Goal: Task Accomplishment & Management: Complete application form

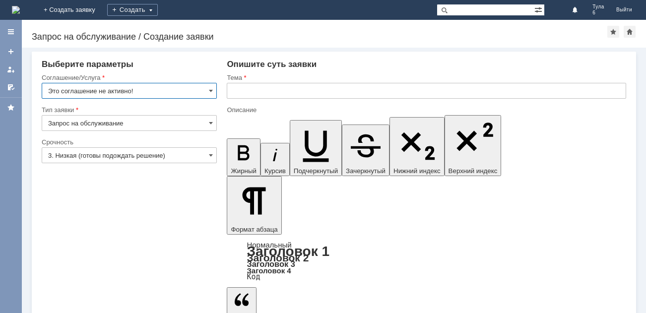
click at [20, 13] on img at bounding box center [16, 10] width 8 height 8
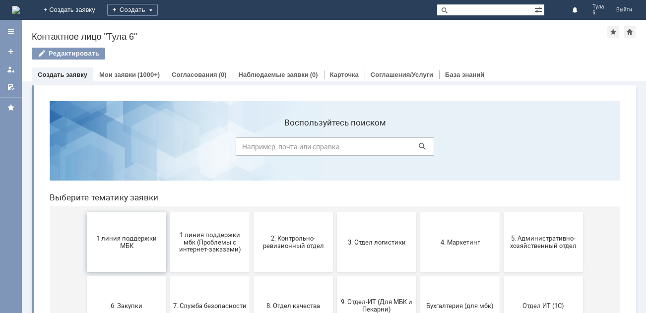
click at [130, 228] on button "1 линия поддержки МБК" at bounding box center [126, 243] width 79 height 60
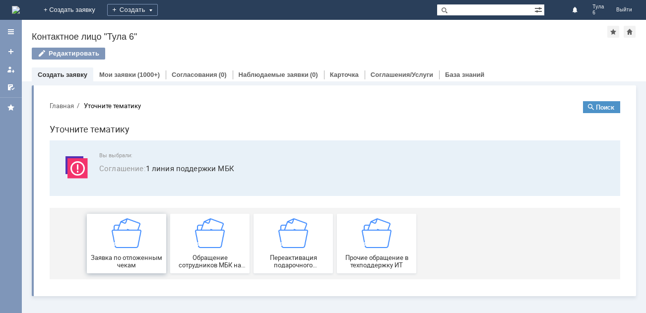
click at [119, 240] on img at bounding box center [127, 233] width 30 height 30
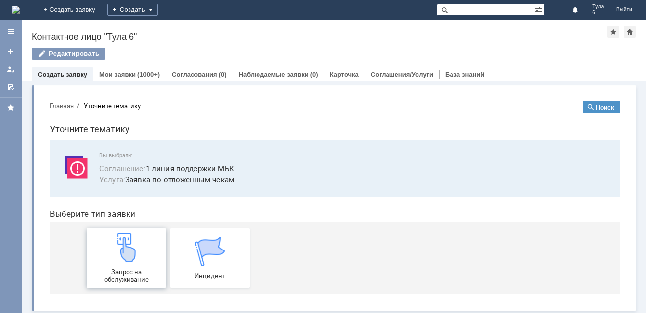
click at [112, 262] on img at bounding box center [127, 248] width 30 height 30
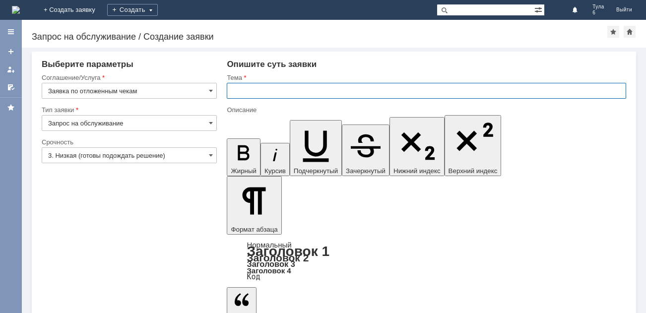
click at [267, 92] on input "text" at bounding box center [427, 91] width 400 height 16
type input "отл чек 28.08.2025"
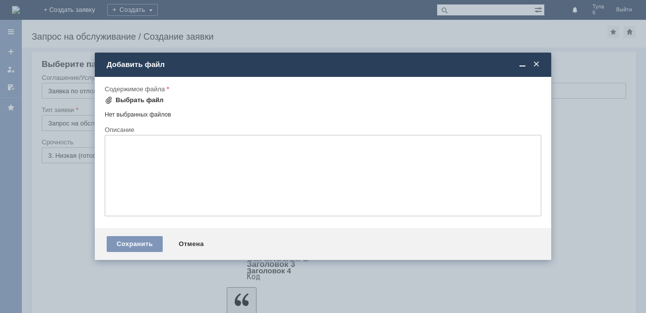
click at [127, 99] on div "Выбрать файл" at bounding box center [140, 100] width 48 height 8
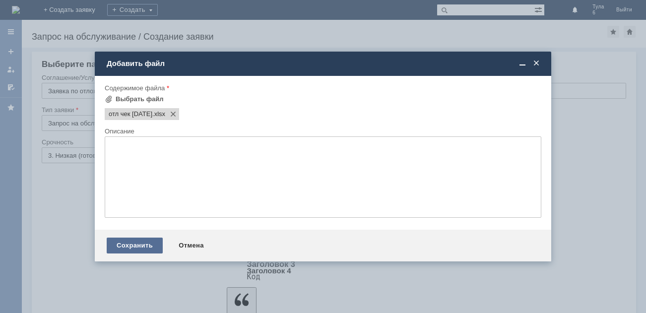
click at [145, 241] on div "Сохранить" at bounding box center [135, 246] width 56 height 16
